Goal: Transaction & Acquisition: Purchase product/service

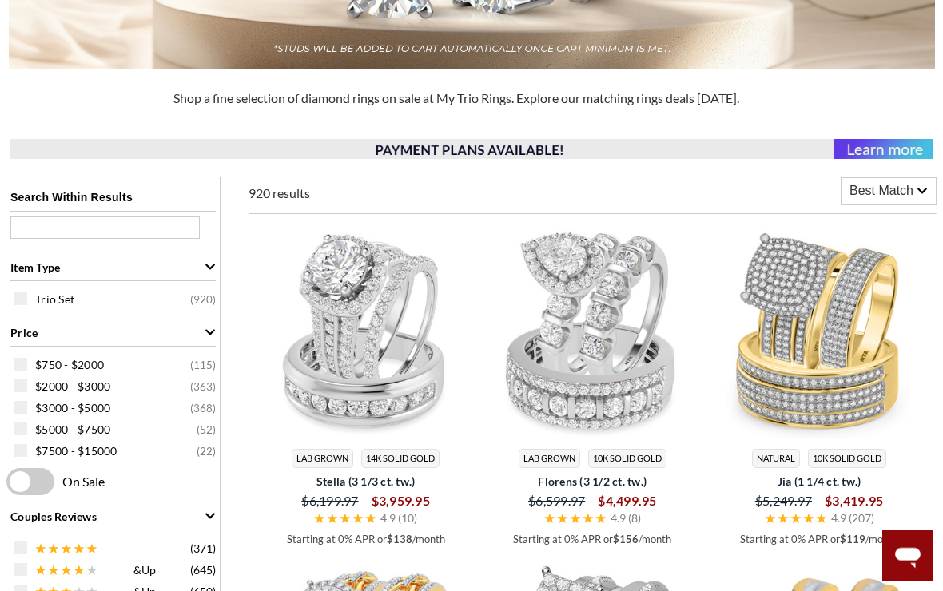
scroll to position [458, 0]
click at [17, 367] on span at bounding box center [20, 364] width 13 height 13
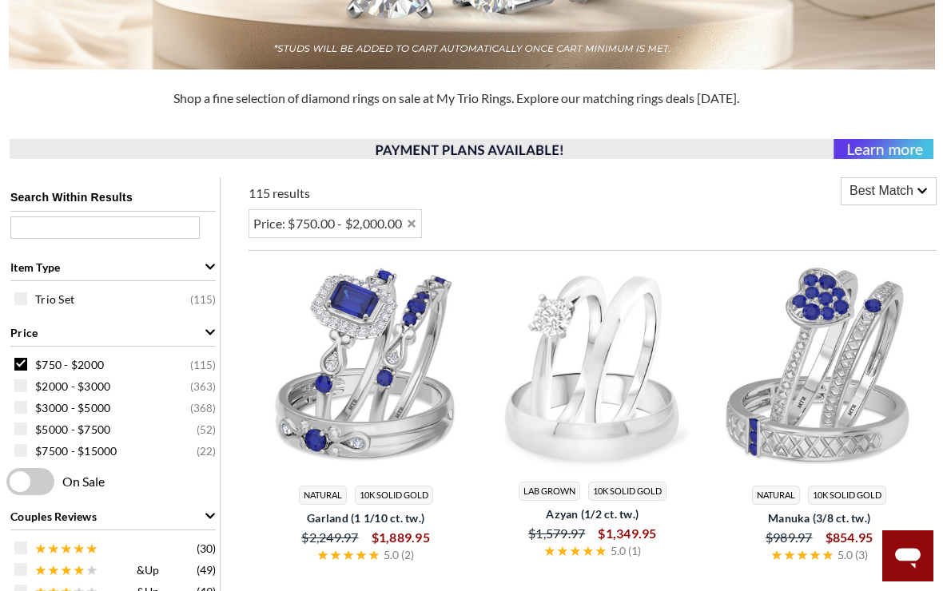
click at [53, 493] on label at bounding box center [30, 481] width 48 height 27
click at [10, 482] on input "checkbox" at bounding box center [10, 482] width 0 height 0
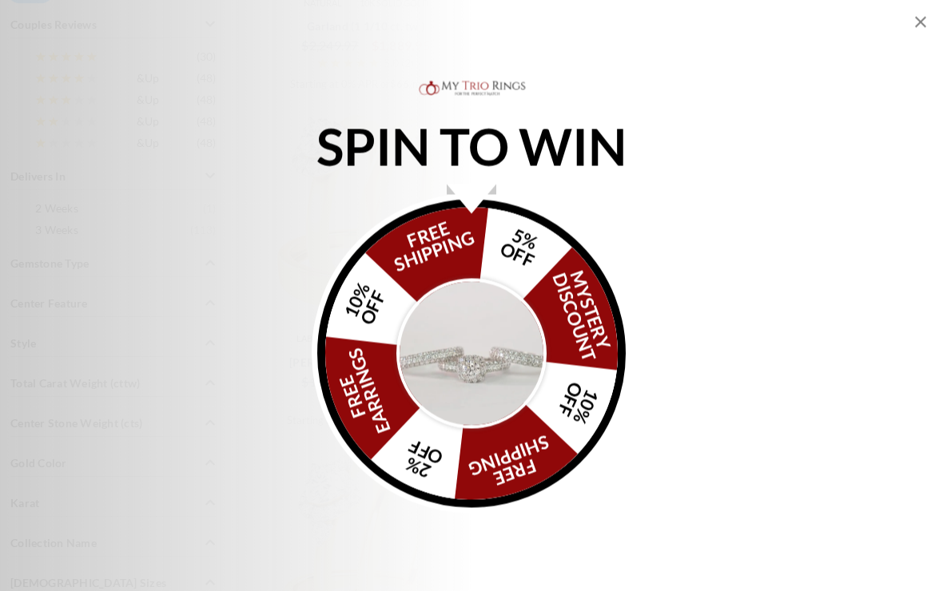
scroll to position [950, 0]
click at [917, 26] on icon "Close popup" at bounding box center [920, 22] width 11 height 11
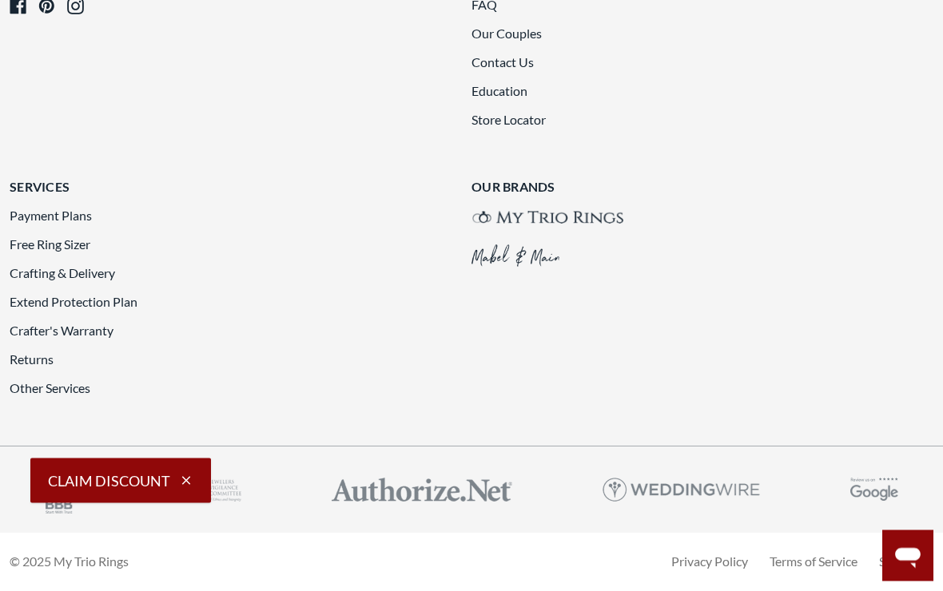
scroll to position [3710, 0]
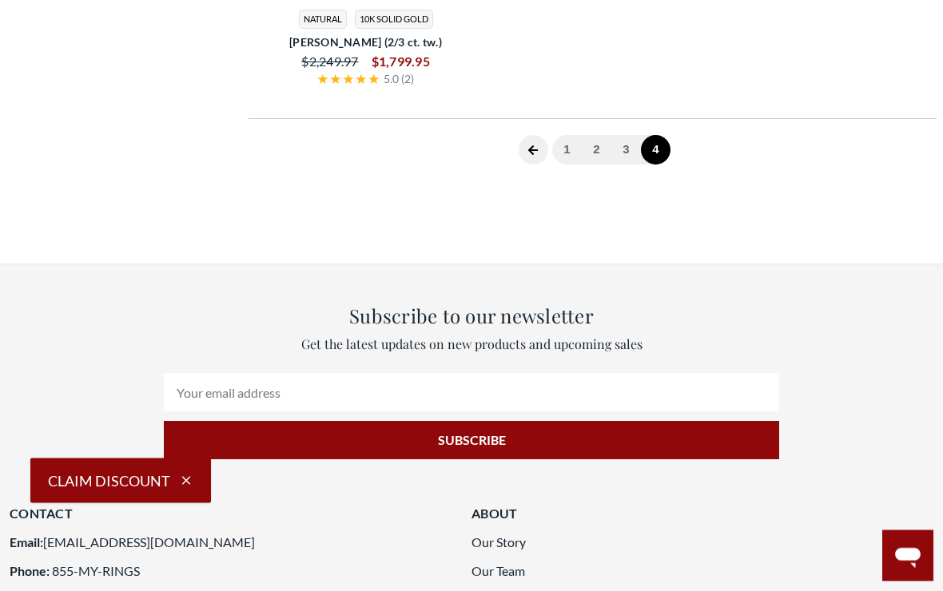
scroll to position [617, 0]
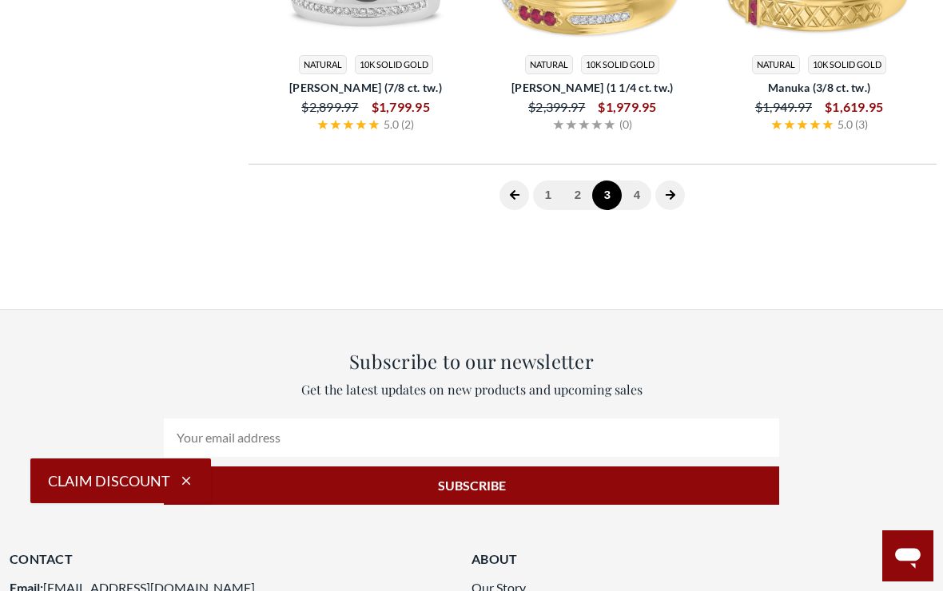
scroll to position [3913, 0]
